Goal: Task Accomplishment & Management: Manage account settings

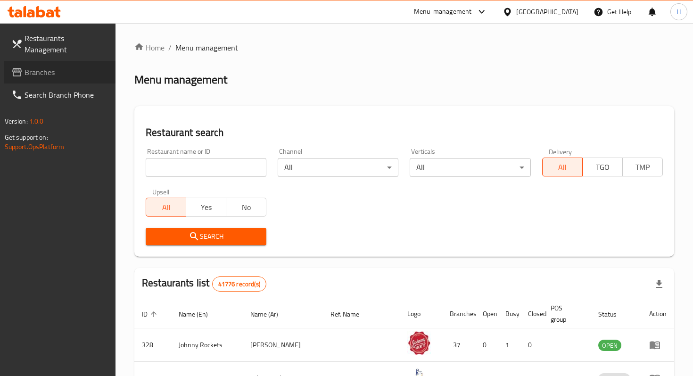
click at [70, 66] on span "Branches" at bounding box center [66, 71] width 83 height 11
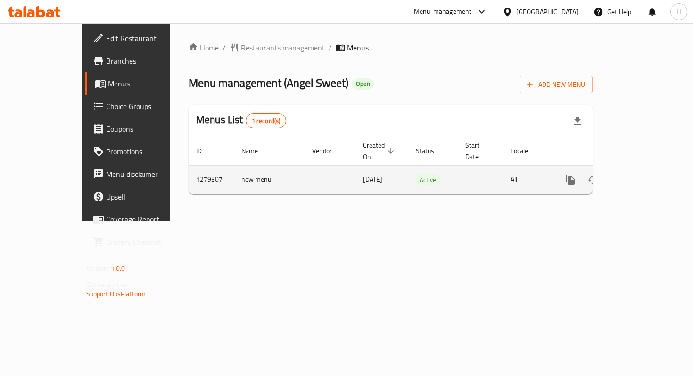
click at [644, 174] on icon "enhanced table" at bounding box center [637, 179] width 11 height 11
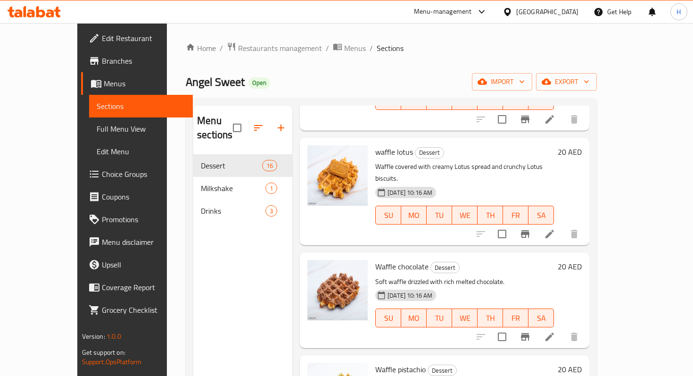
scroll to position [974, 0]
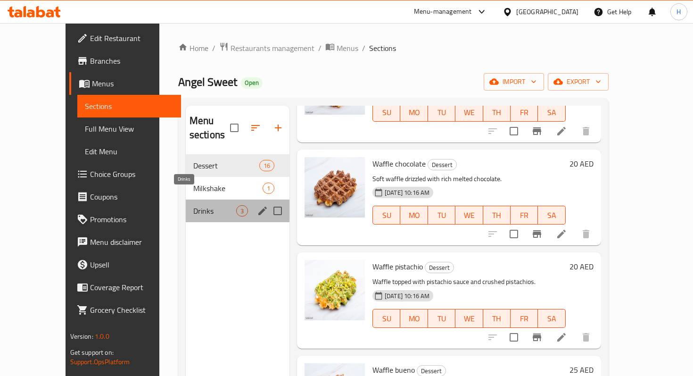
click at [193, 205] on span "Drinks" at bounding box center [214, 210] width 43 height 11
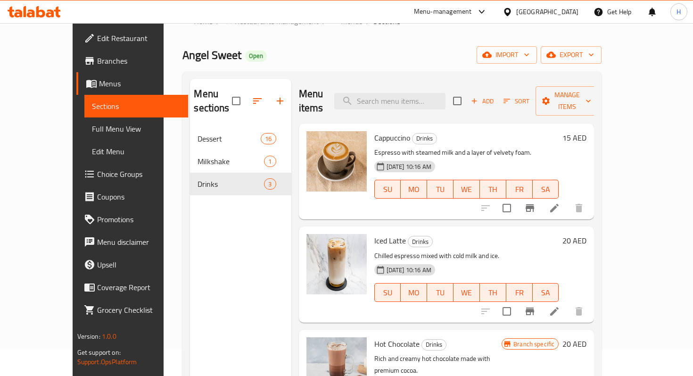
scroll to position [25, 0]
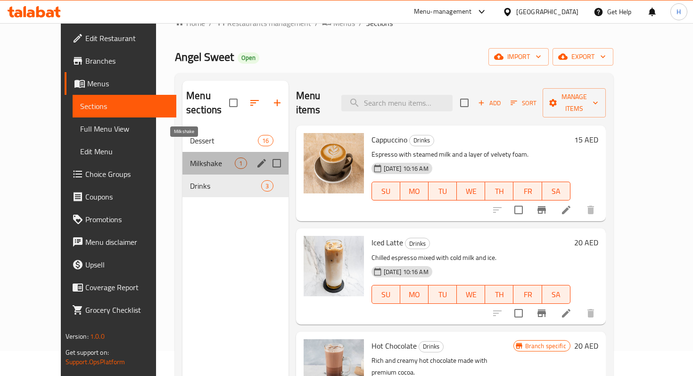
click at [200, 157] on span "Milkshake" at bounding box center [212, 162] width 45 height 11
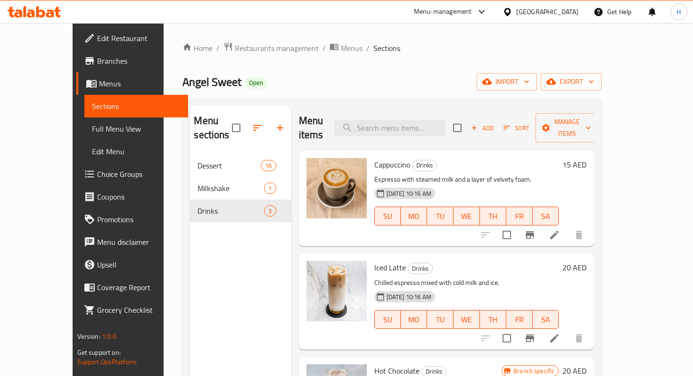
scroll to position [25, 0]
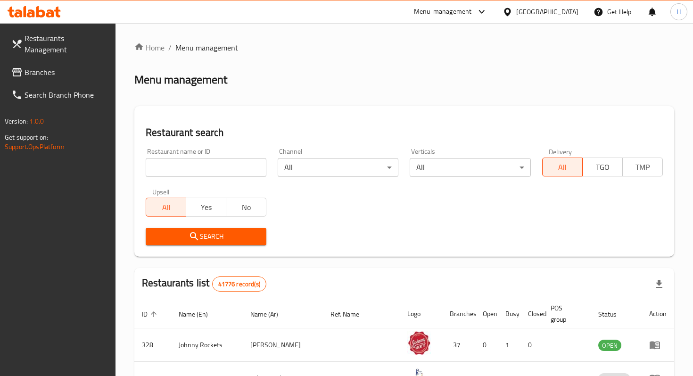
click at [65, 66] on span "Branches" at bounding box center [66, 71] width 83 height 11
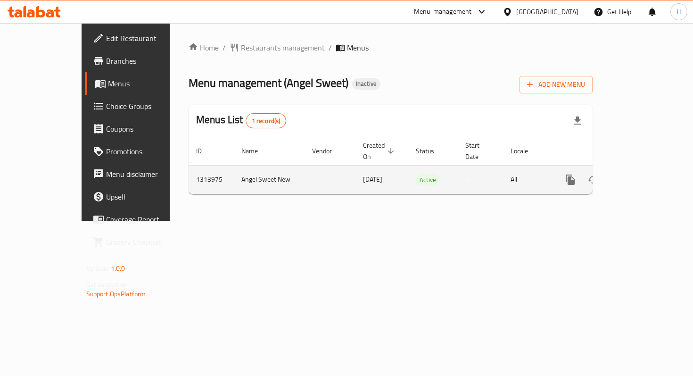
click at [644, 174] on icon "enhanced table" at bounding box center [637, 179] width 11 height 11
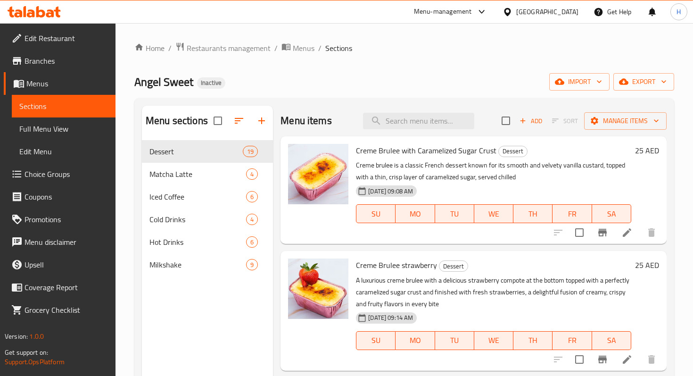
scroll to position [16, 0]
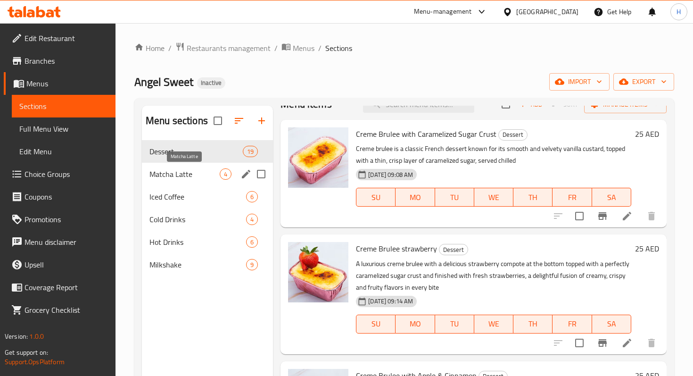
click at [200, 173] on span "Matcha Latte" at bounding box center [184, 173] width 70 height 11
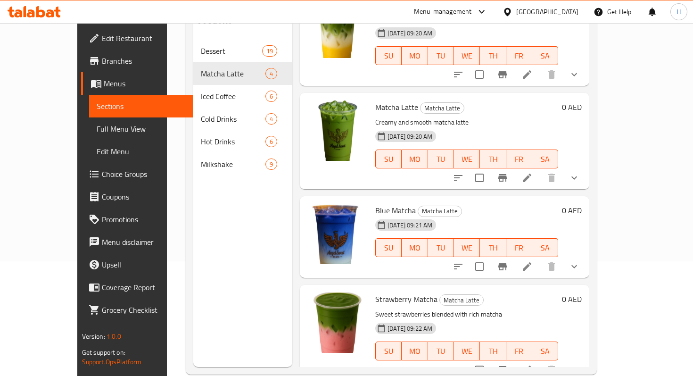
scroll to position [132, 0]
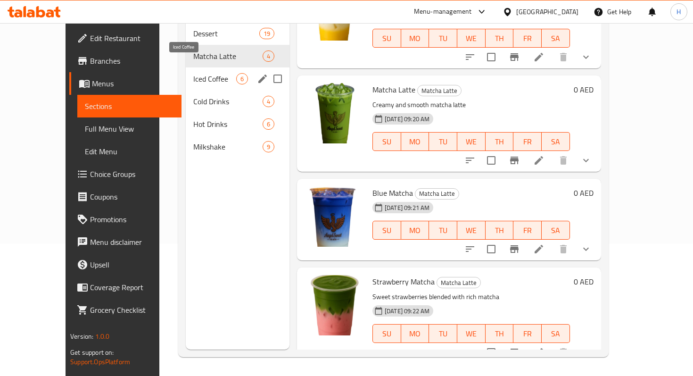
click at [193, 73] on span "Iced Coffee" at bounding box center [214, 78] width 43 height 11
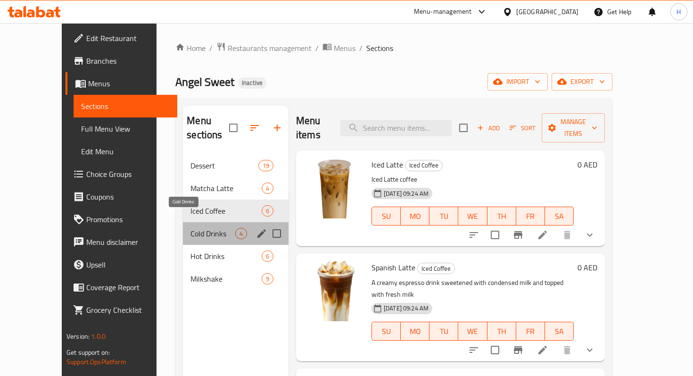
click at [192, 228] on span "Cold Drinks" at bounding box center [212, 233] width 45 height 11
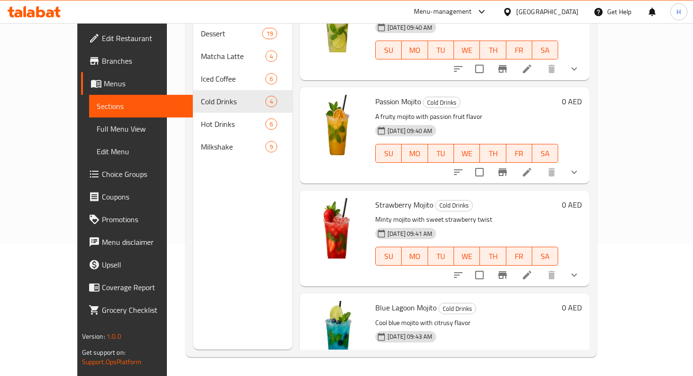
scroll to position [33, 0]
